Goal: Task Accomplishment & Management: Manage account settings

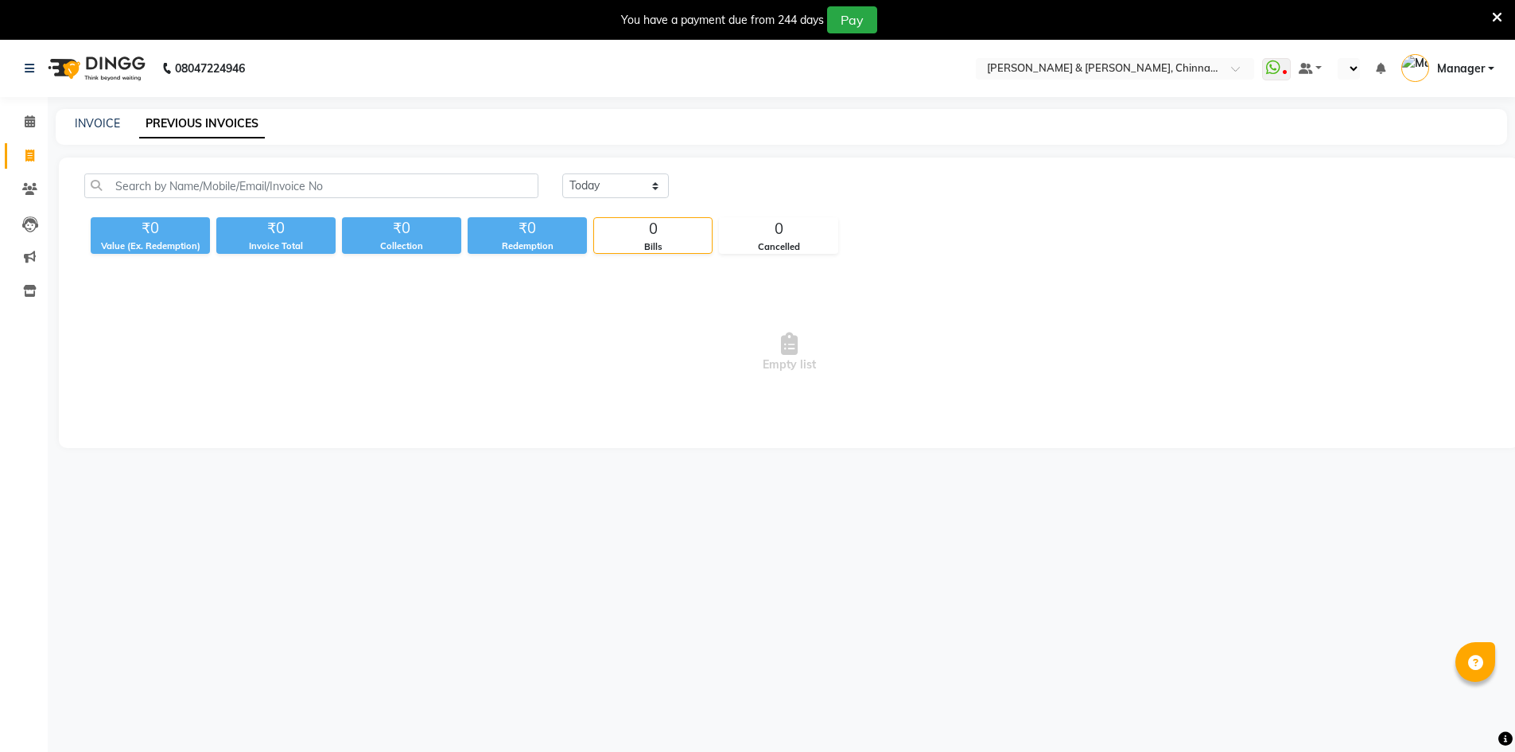
select select "en"
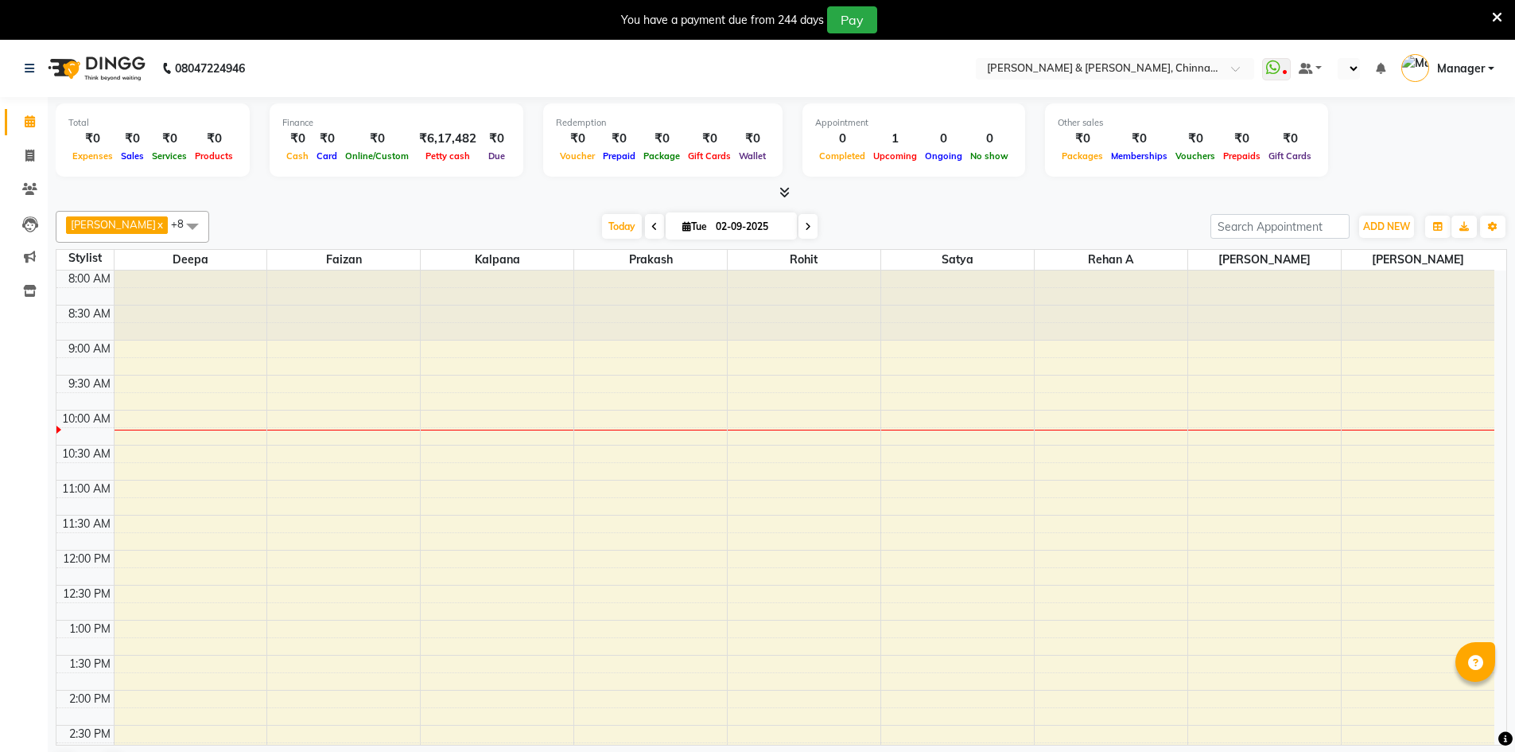
select select "en"
